Goal: Transaction & Acquisition: Purchase product/service

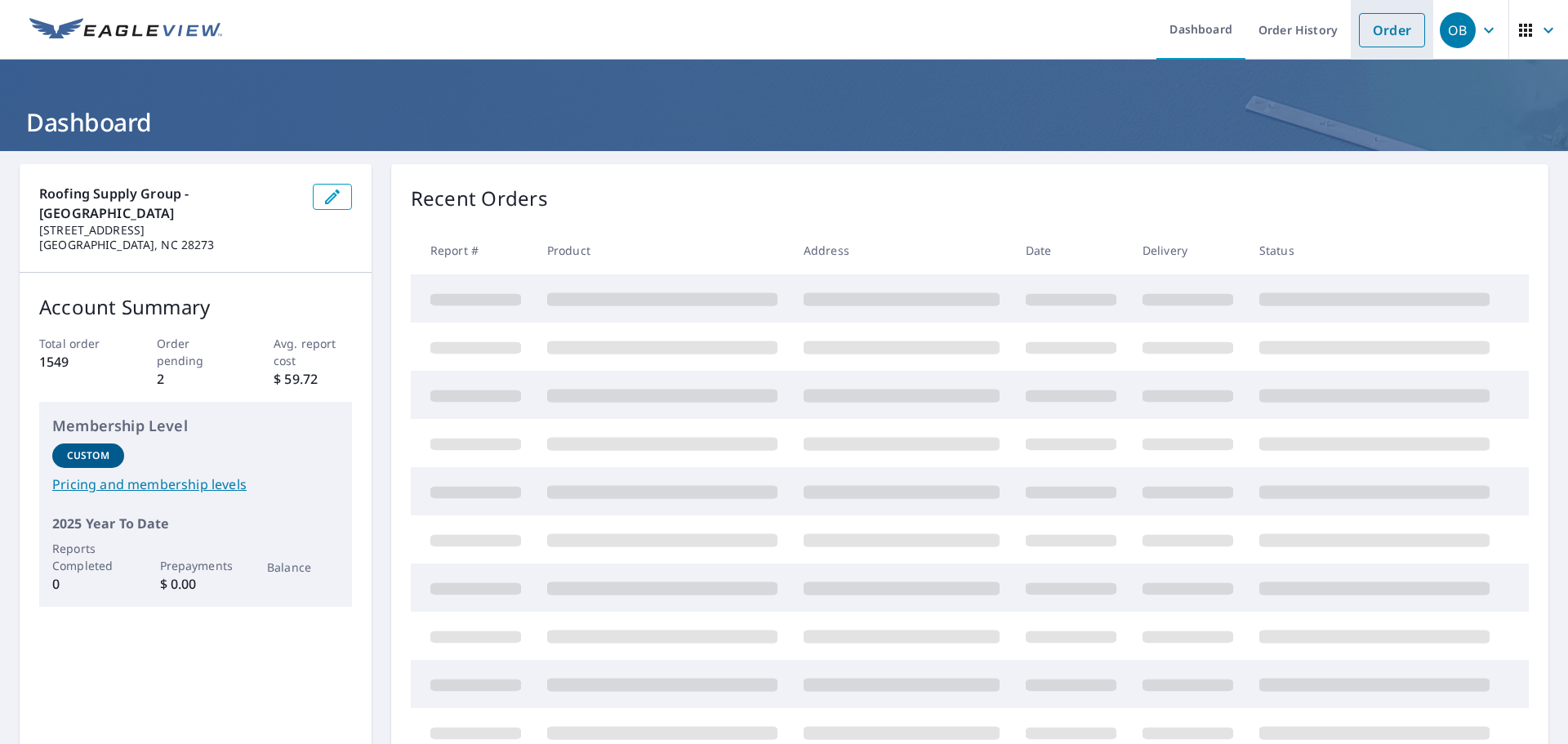
click at [1374, 29] on link "Order" at bounding box center [1392, 30] width 67 height 35
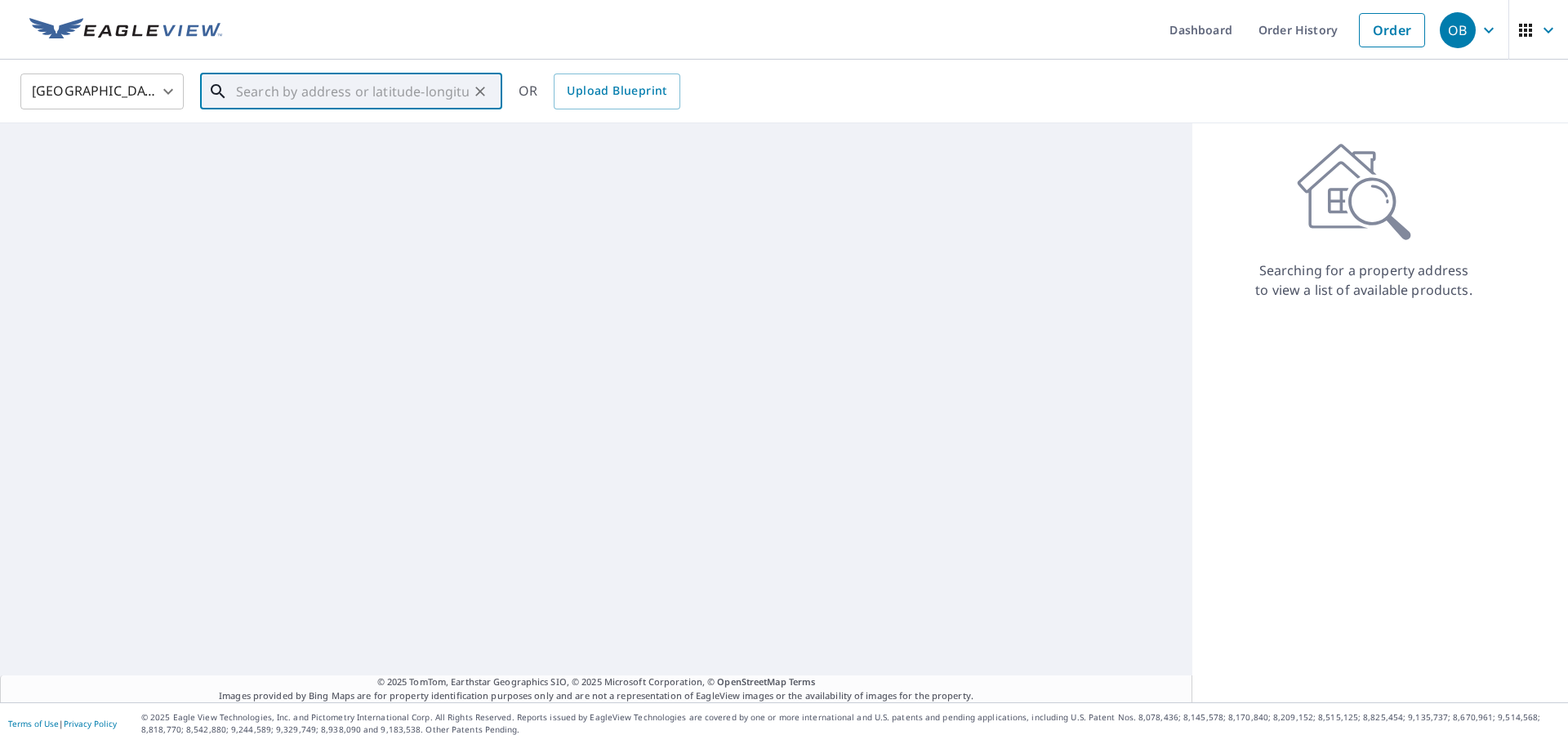
click at [266, 99] on input "text" at bounding box center [352, 91] width 232 height 45
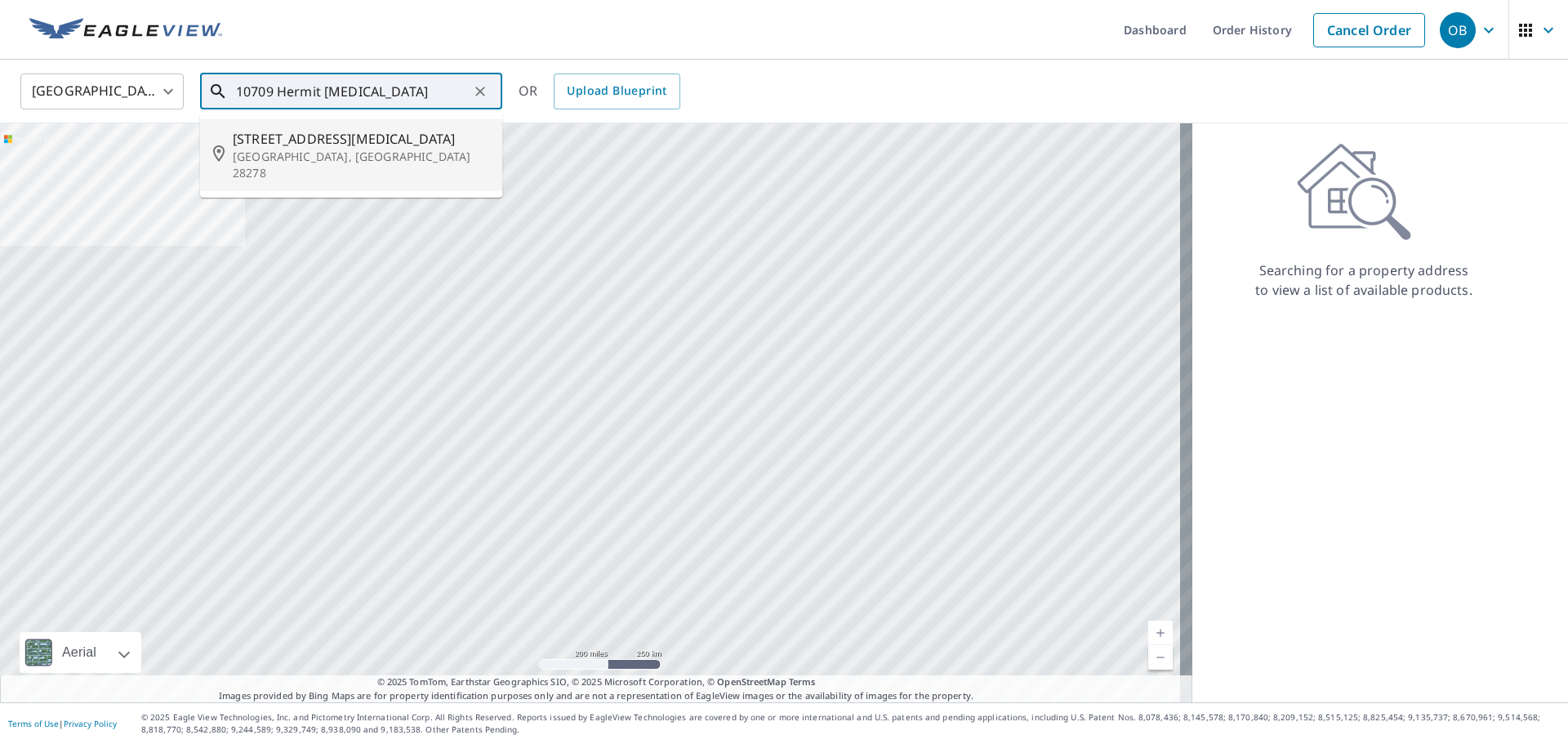
click at [320, 147] on span "[STREET_ADDRESS][MEDICAL_DATA]" at bounding box center [360, 138] width 256 height 19
type input "[STREET_ADDRESS][MEDICAL_DATA]"
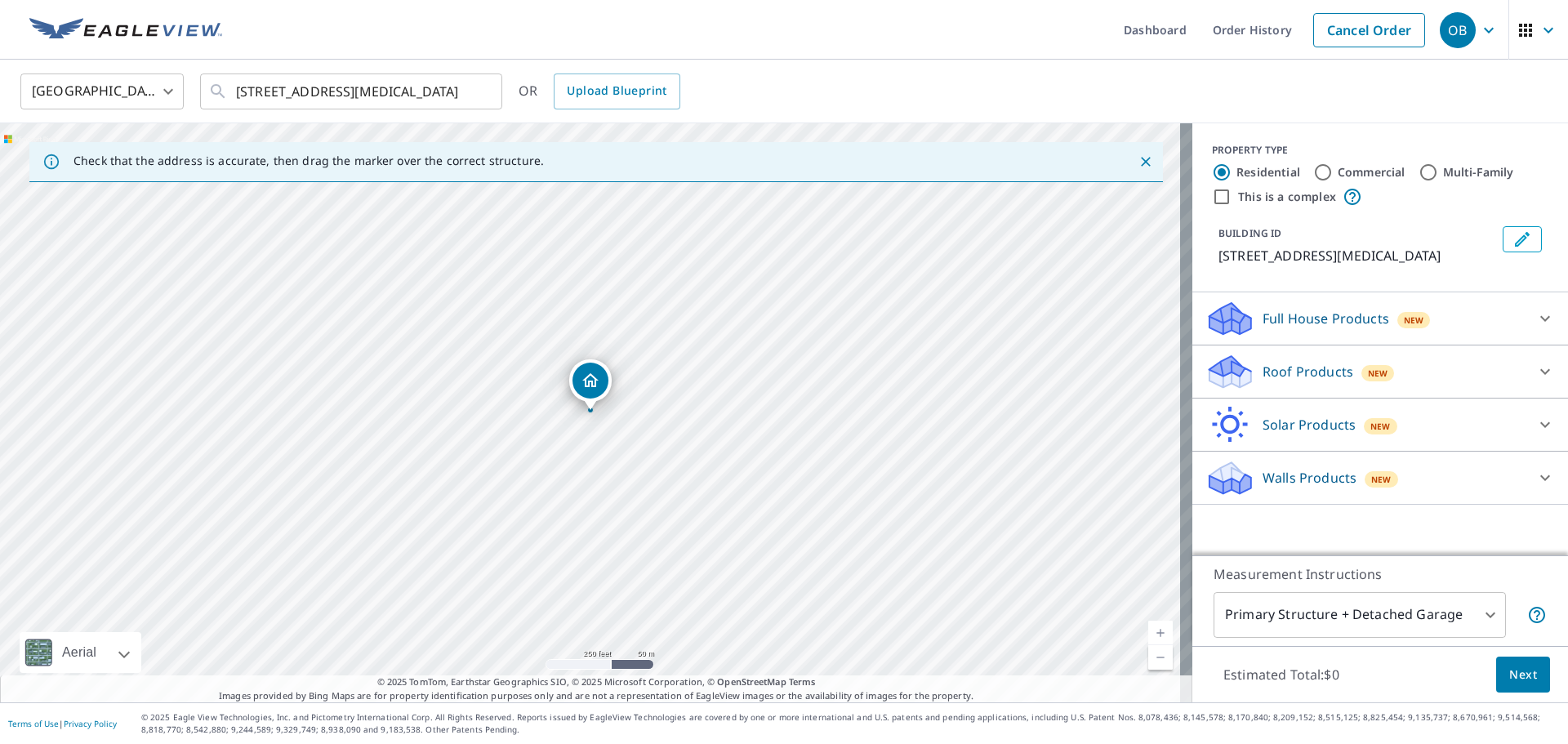
click at [1288, 382] on p "Roof Products" at bounding box center [1308, 372] width 91 height 19
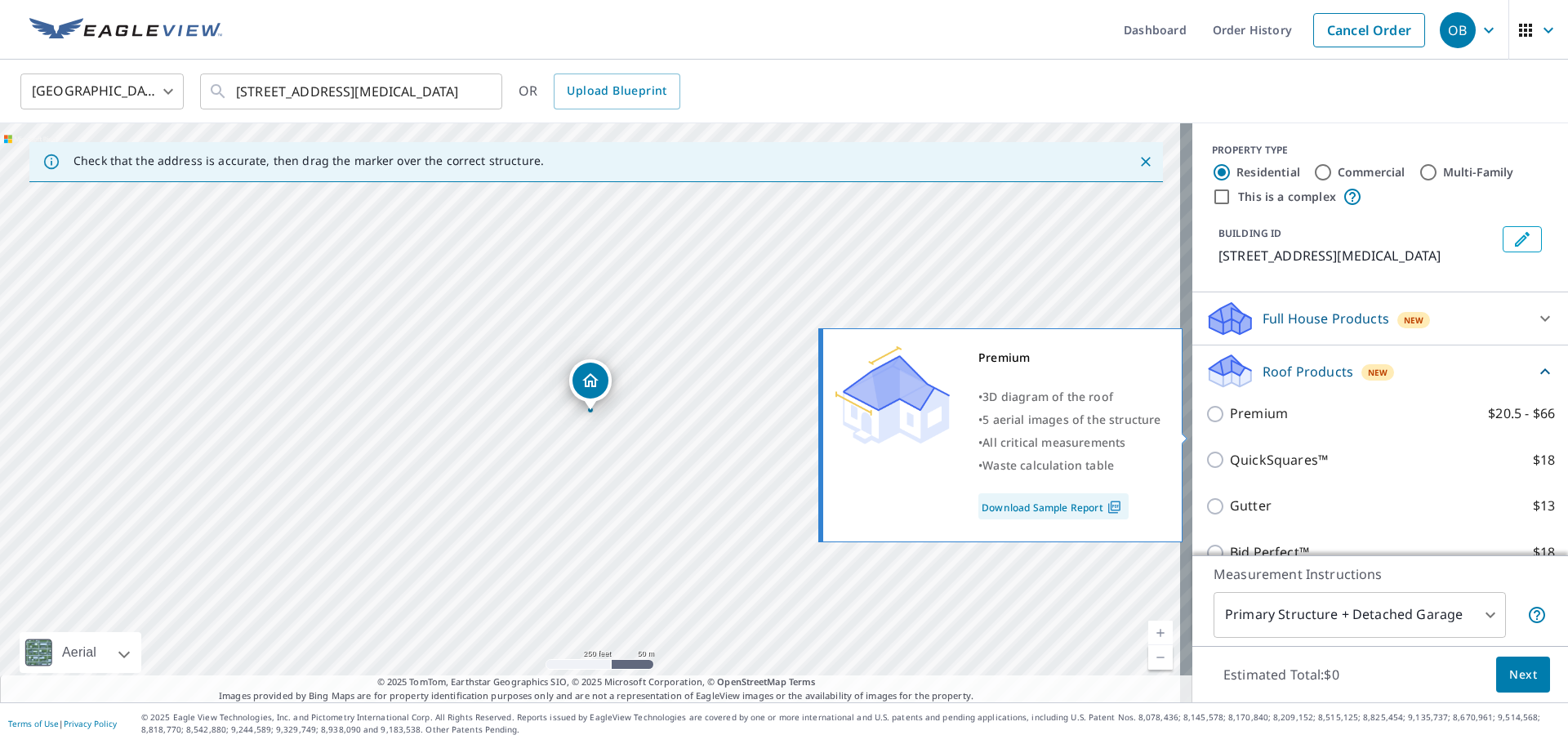
click at [1205, 424] on input "Premium $20.5 - $66" at bounding box center [1217, 414] width 24 height 19
checkbox input "true"
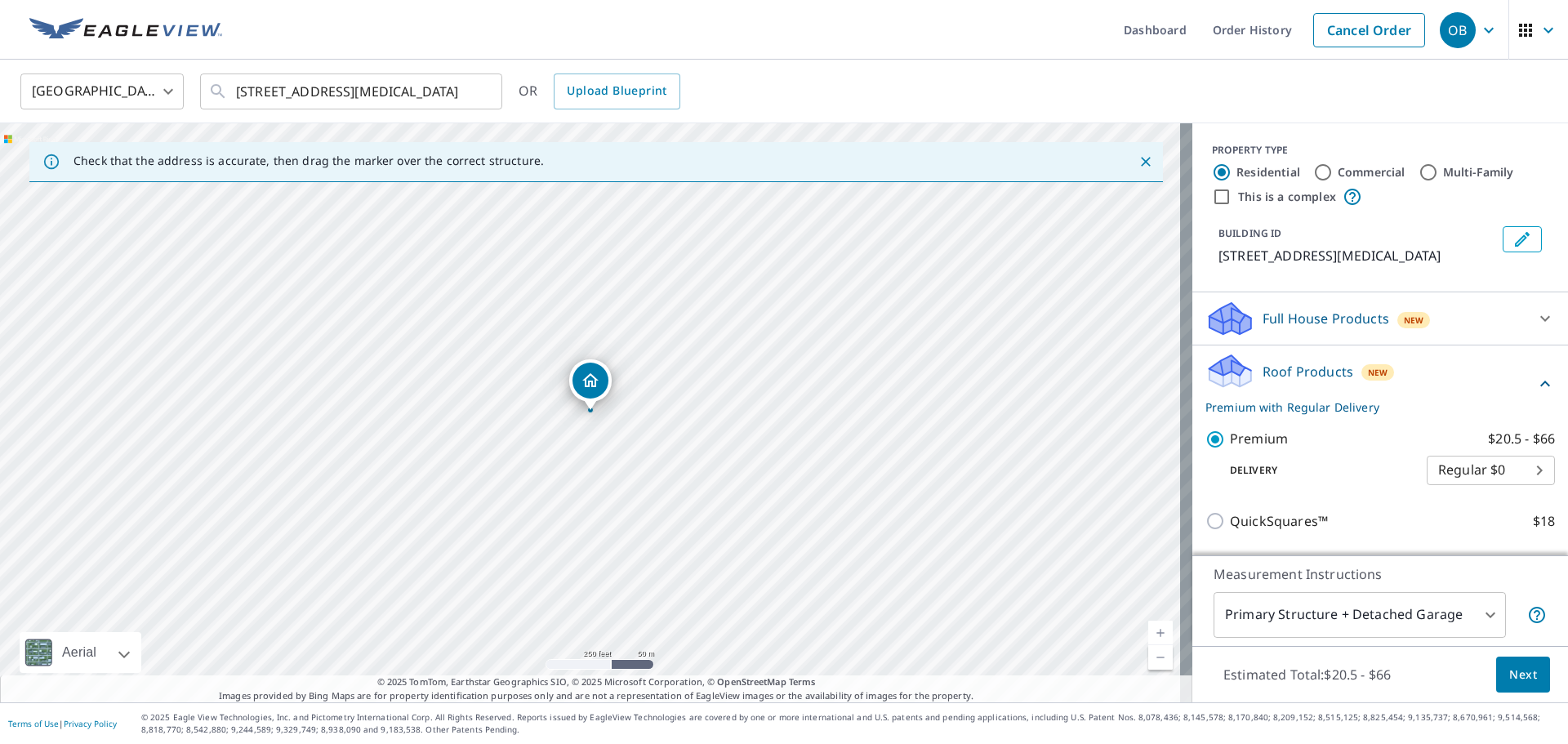
click at [1512, 677] on span "Next" at bounding box center [1523, 675] width 28 height 20
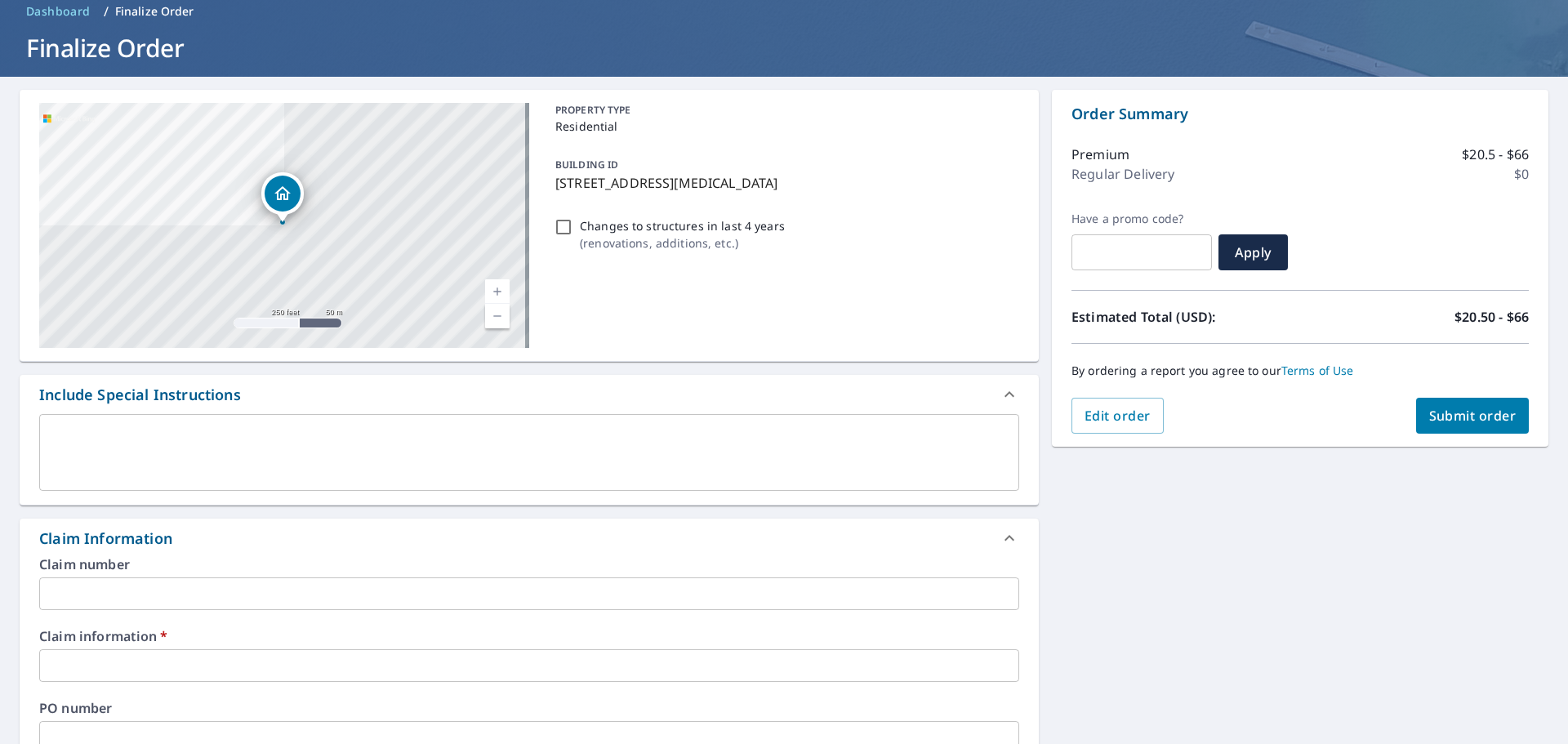
scroll to position [163, 0]
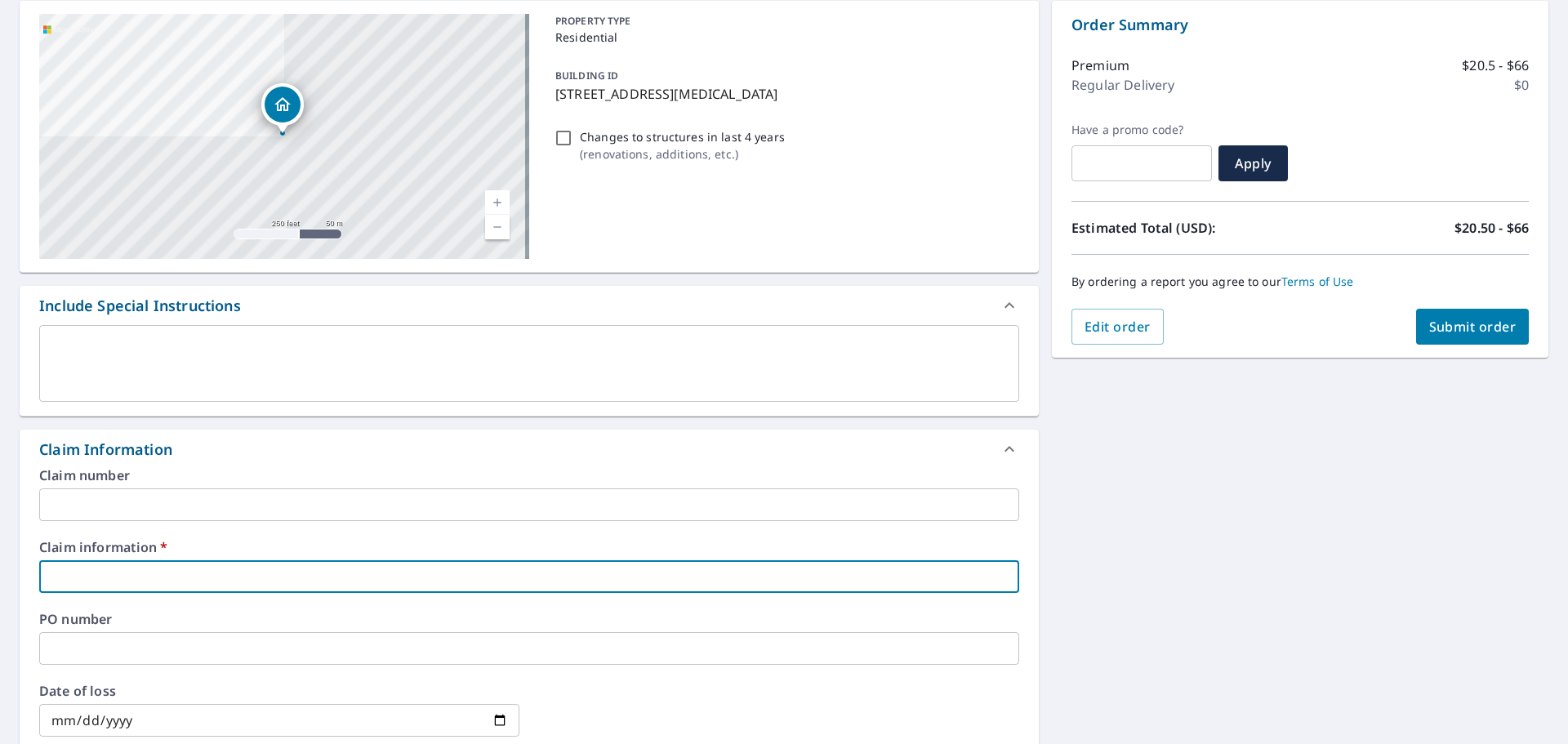
click at [178, 577] on input "text" at bounding box center [530, 576] width 980 height 33
type input "581311"
checkbox input "true"
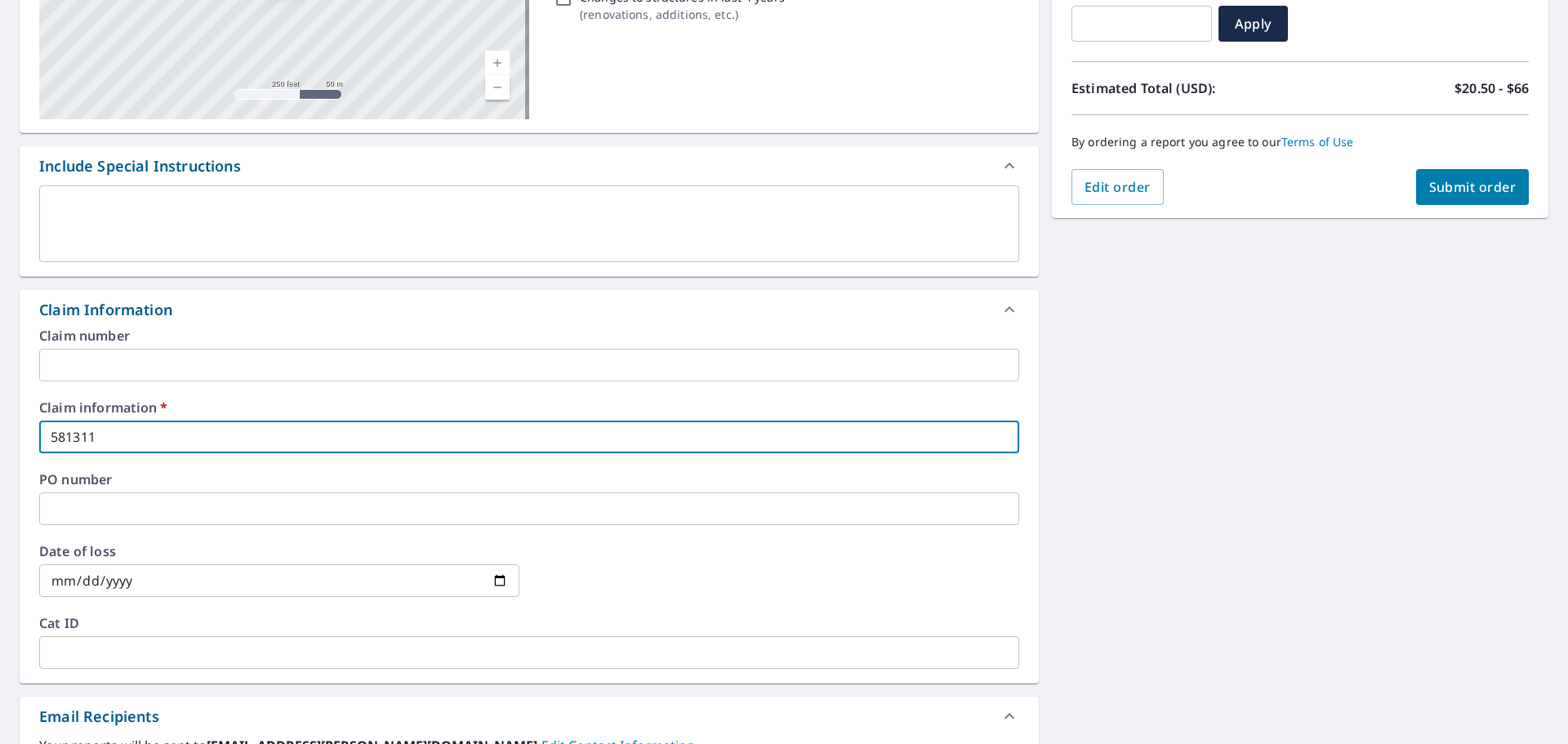
scroll to position [490, 0]
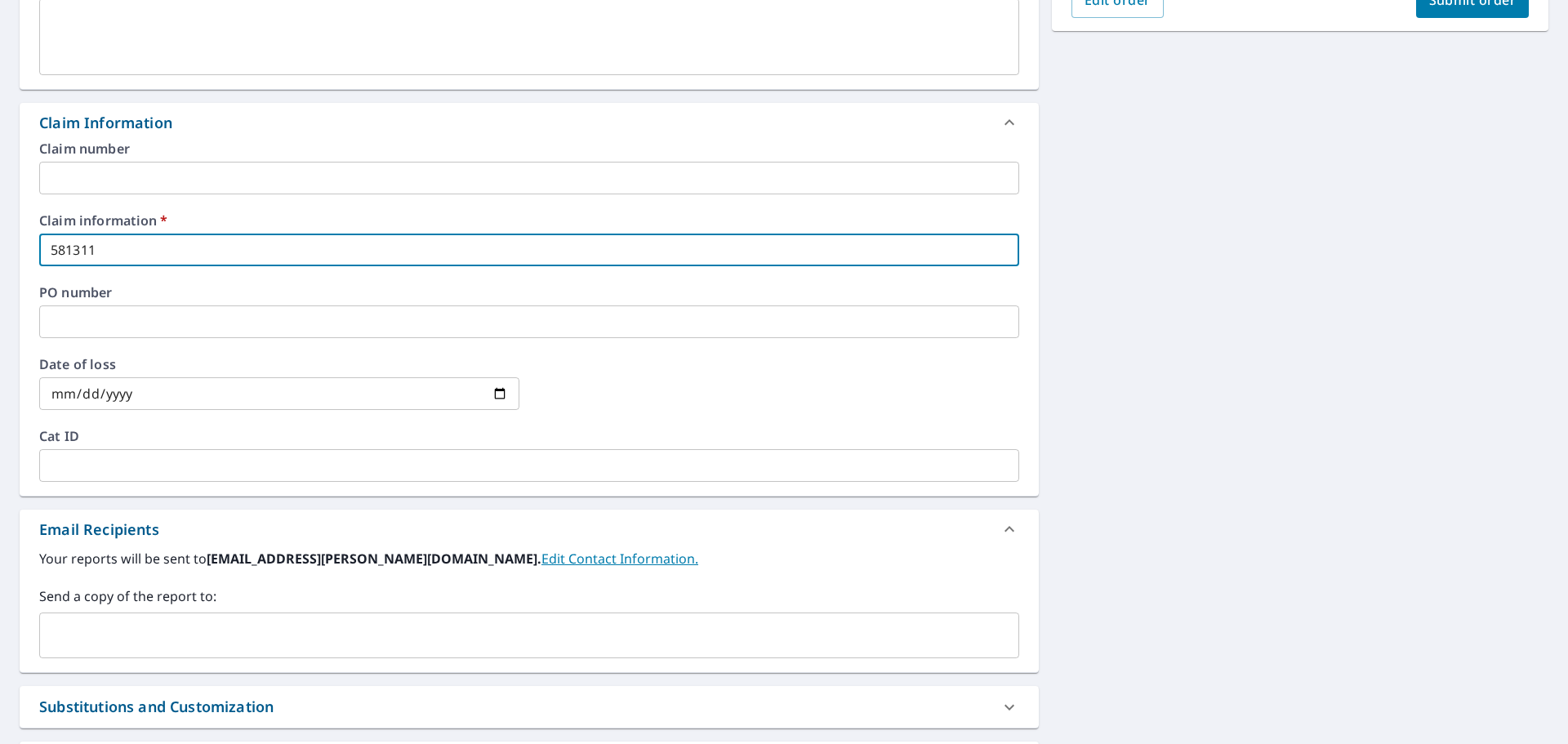
click at [164, 624] on input "text" at bounding box center [516, 635] width 941 height 31
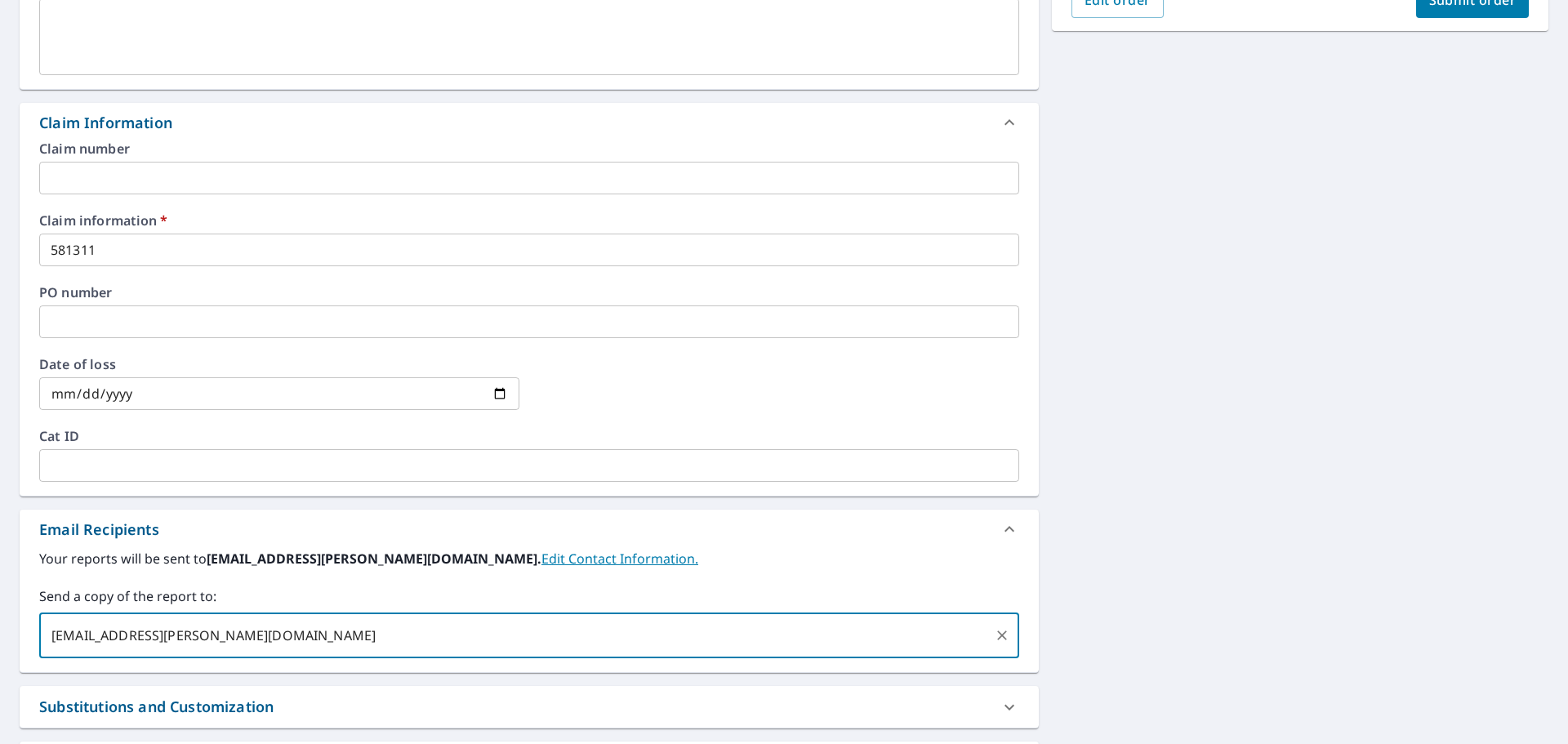
type input "[EMAIL_ADDRESS][PERSON_NAME][DOMAIN_NAME]"
checkbox input "true"
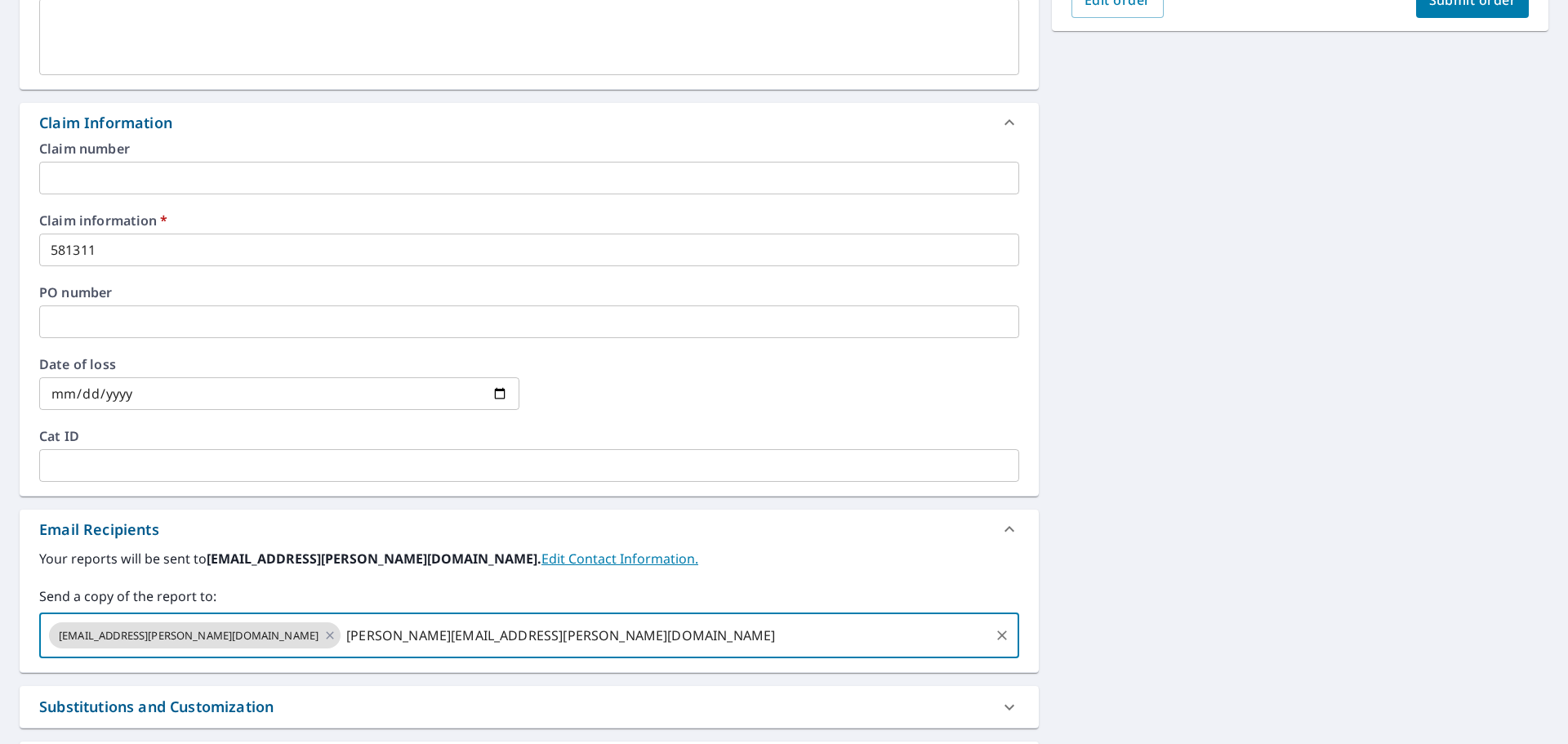
type input "[PERSON_NAME][EMAIL_ADDRESS][PERSON_NAME][DOMAIN_NAME]"
checkbox input "true"
type input "[PERSON_NAME][EMAIL_ADDRESS][DOMAIN_NAME]"
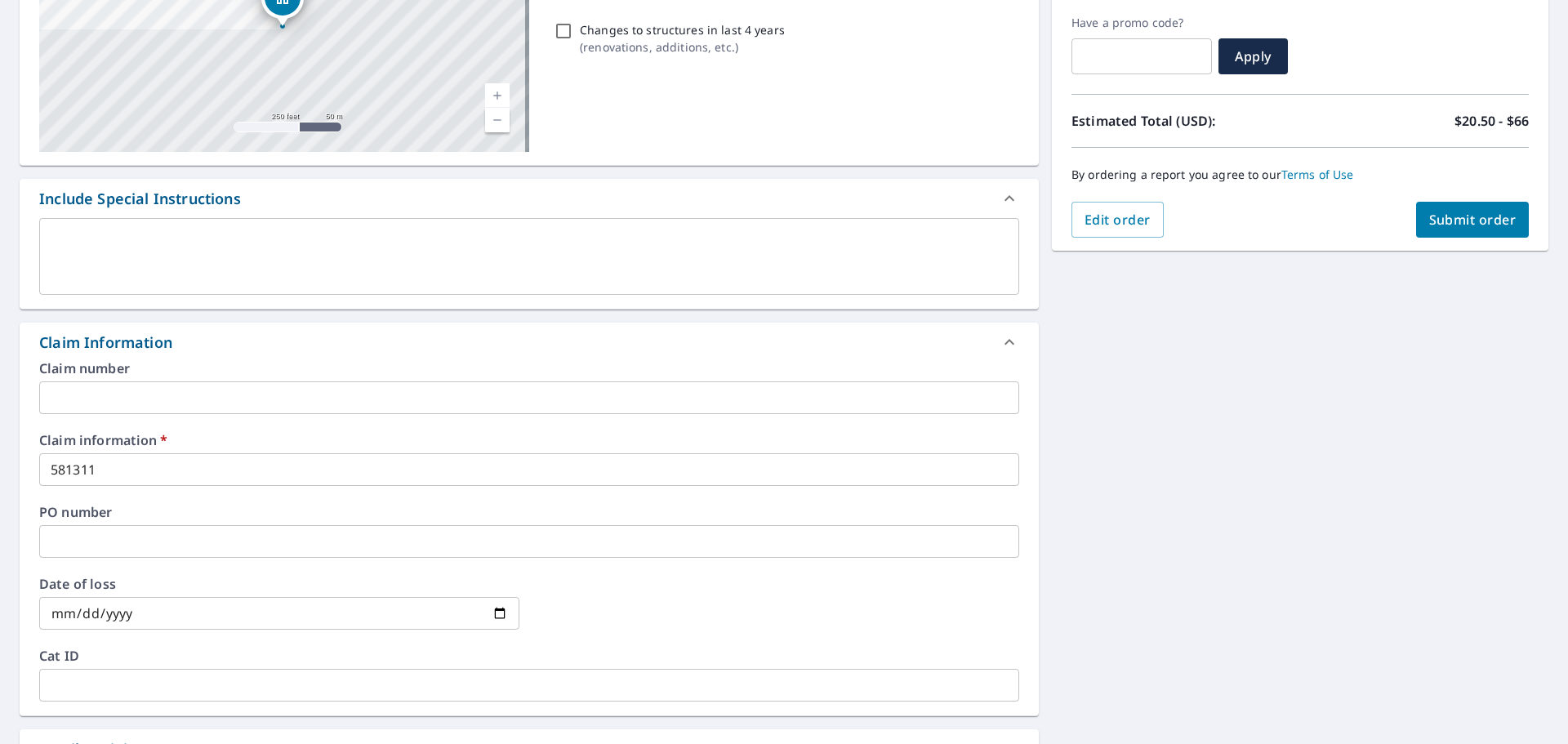
scroll to position [75, 0]
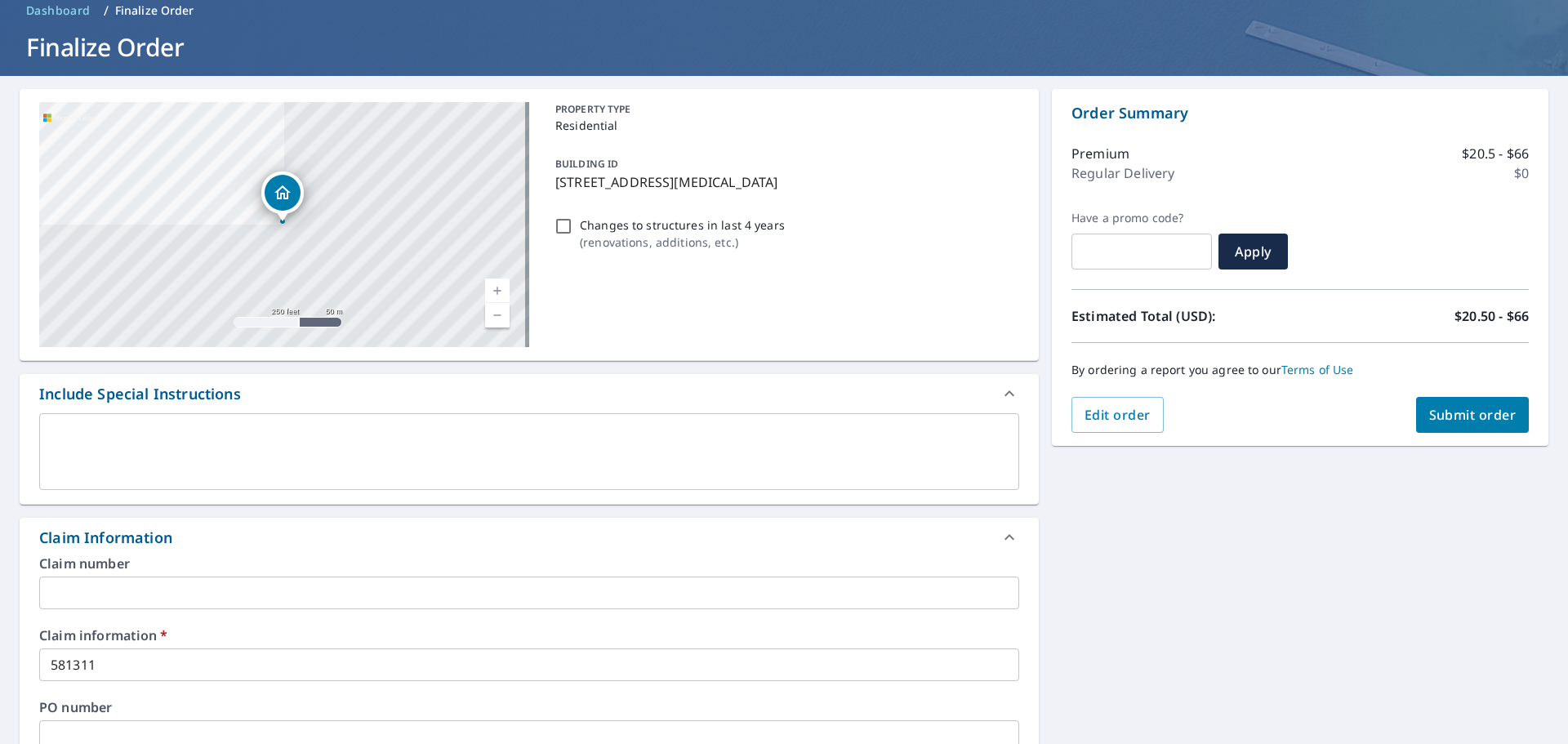
click at [1459, 409] on span "Submit order" at bounding box center [1473, 415] width 88 height 18
checkbox input "true"
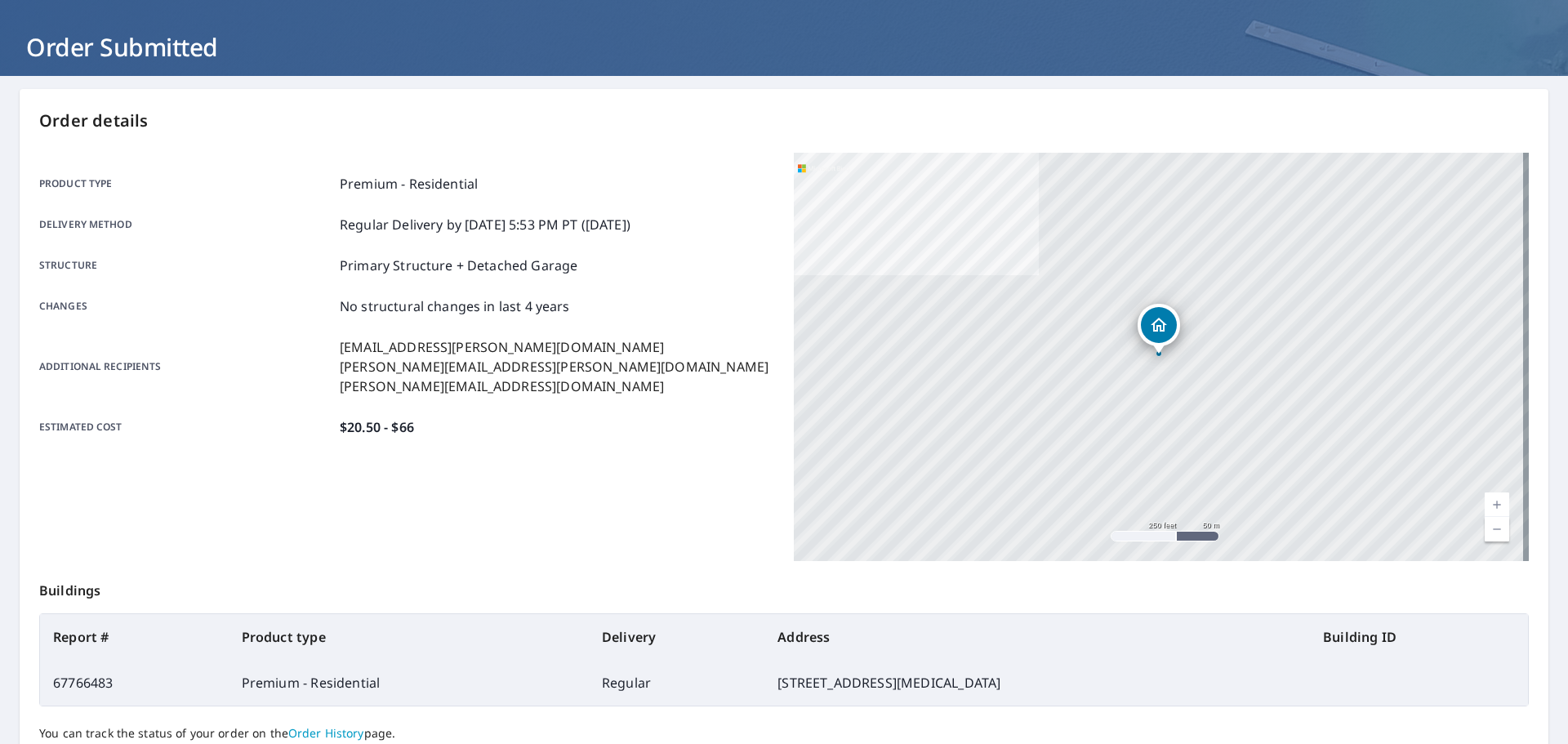
scroll to position [217, 0]
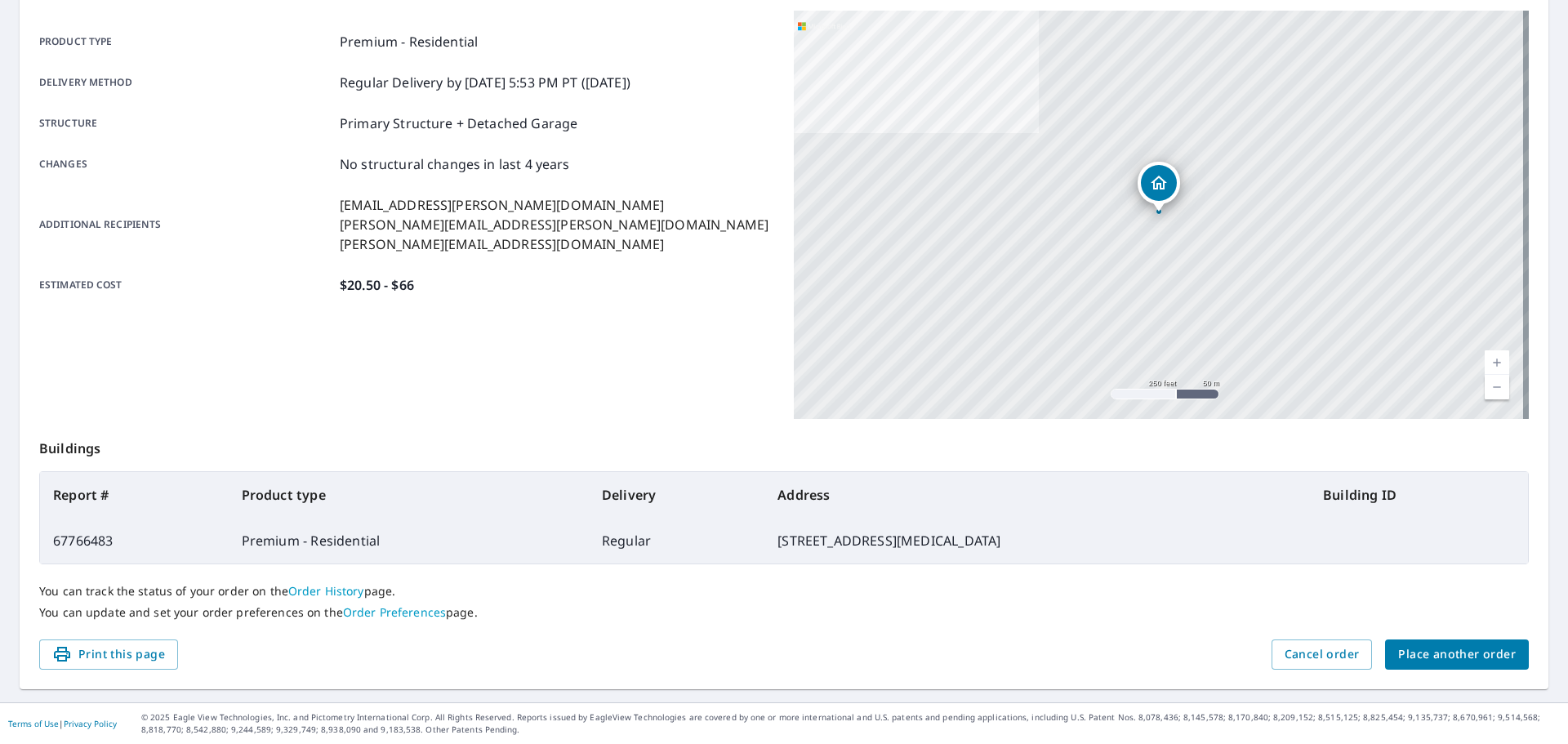
click at [1442, 655] on span "Place another order" at bounding box center [1457, 655] width 118 height 20
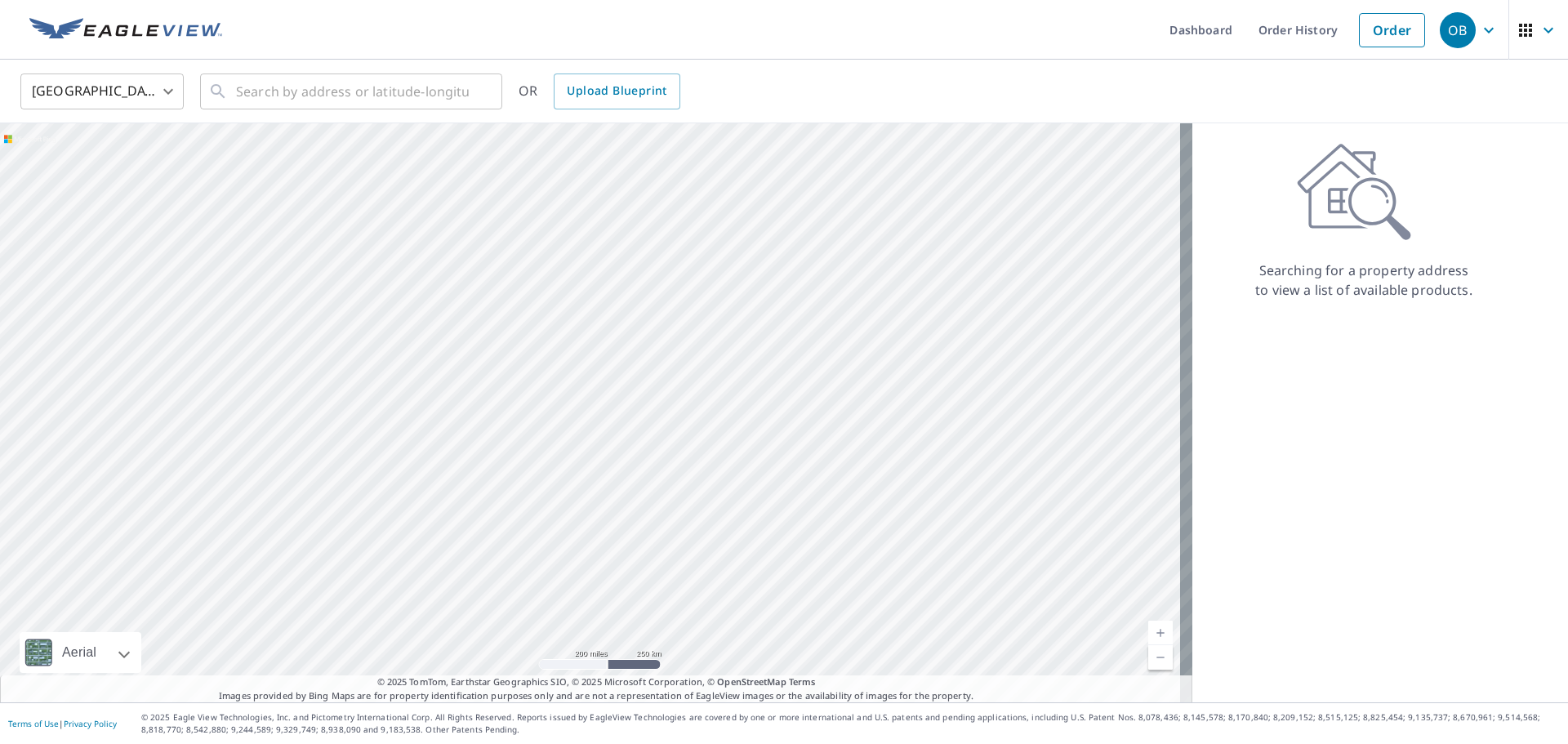
click at [937, 22] on ul "Dashboard Order History Order" at bounding box center [832, 29] width 1201 height 60
